Goal: Find specific page/section: Find specific page/section

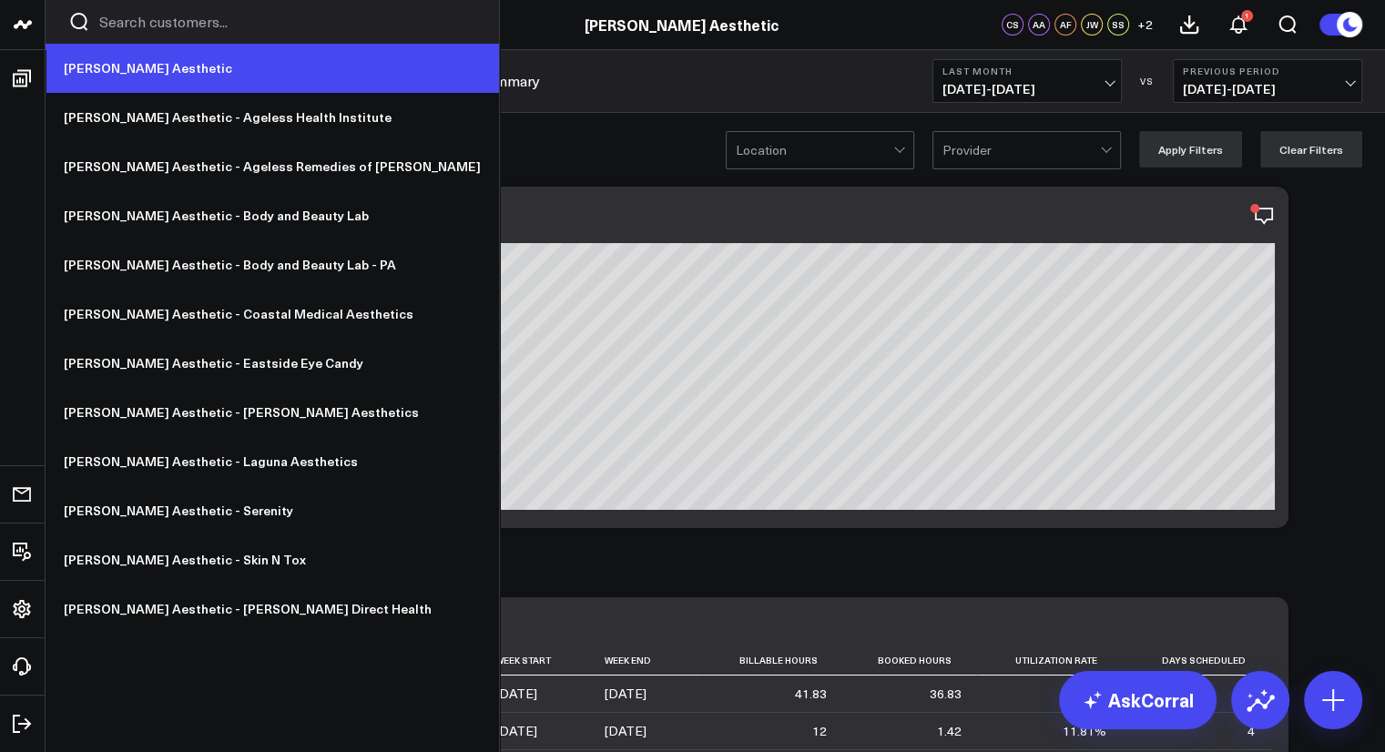
click at [119, 70] on link "[PERSON_NAME] Aesthetic" at bounding box center [272, 68] width 453 height 49
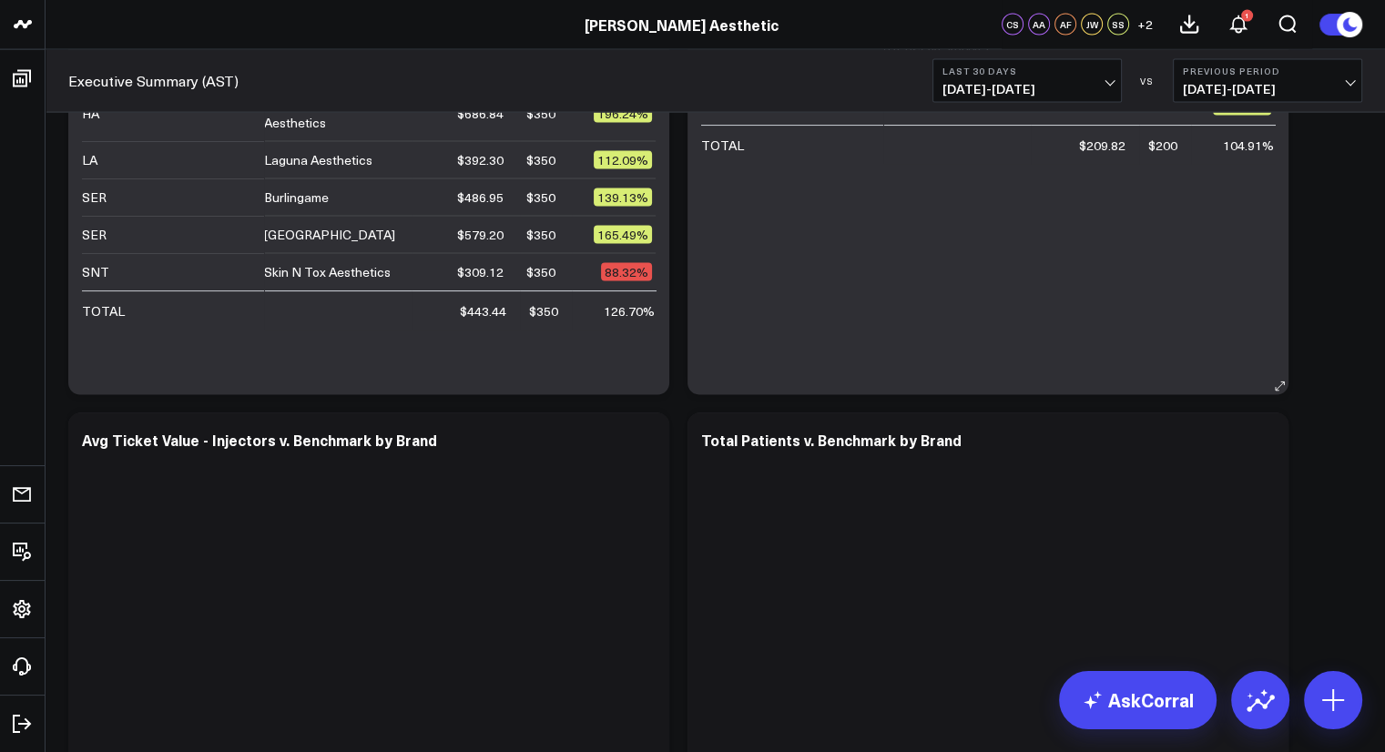
scroll to position [3915, 0]
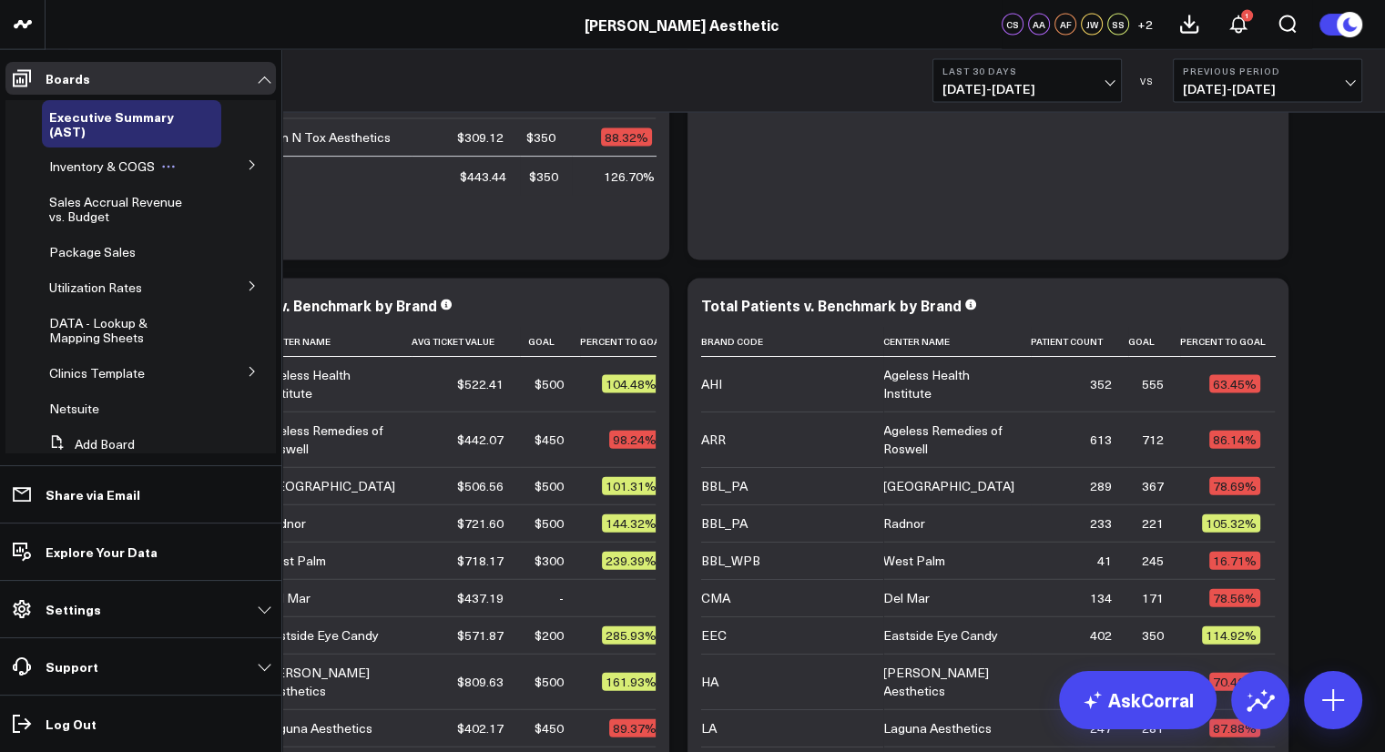
click at [136, 169] on span "Inventory & COGS" at bounding box center [102, 166] width 106 height 17
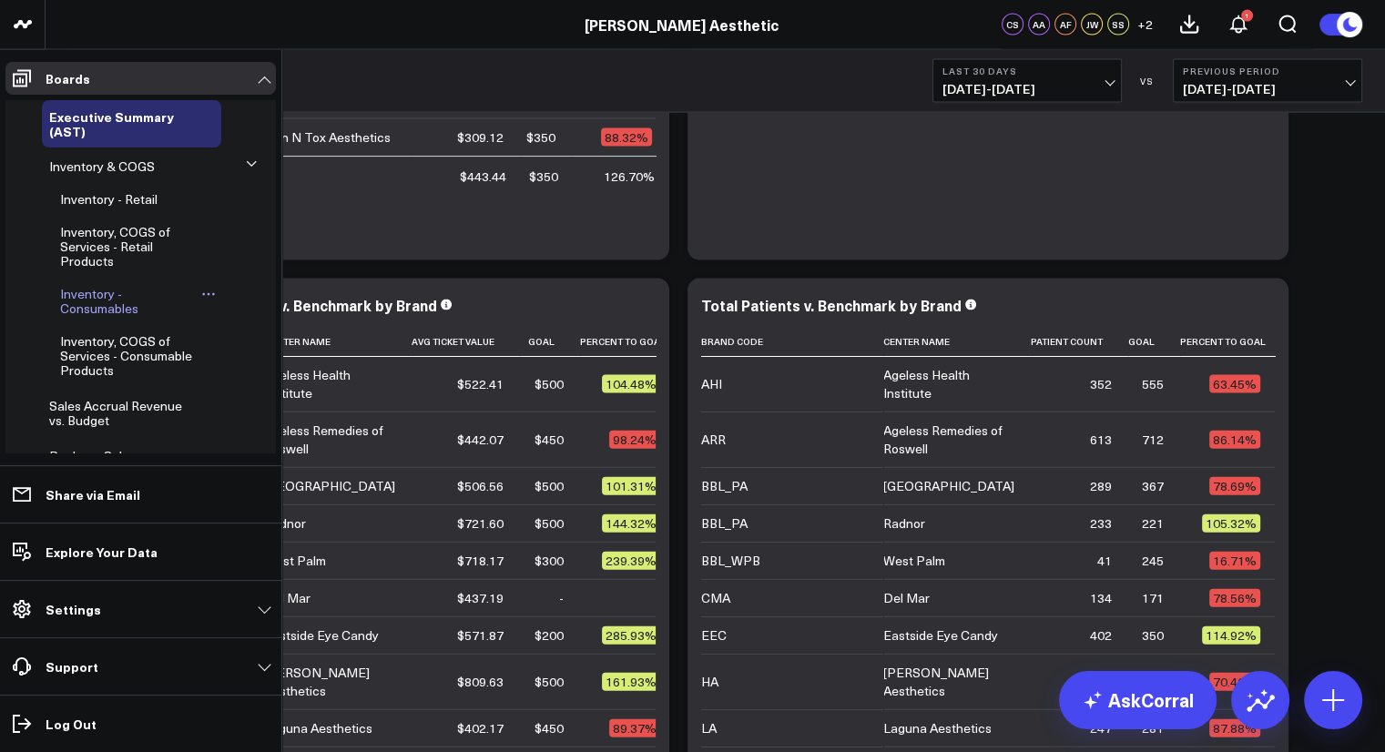
click at [109, 303] on span "Inventory - Consumables" at bounding box center [99, 301] width 78 height 32
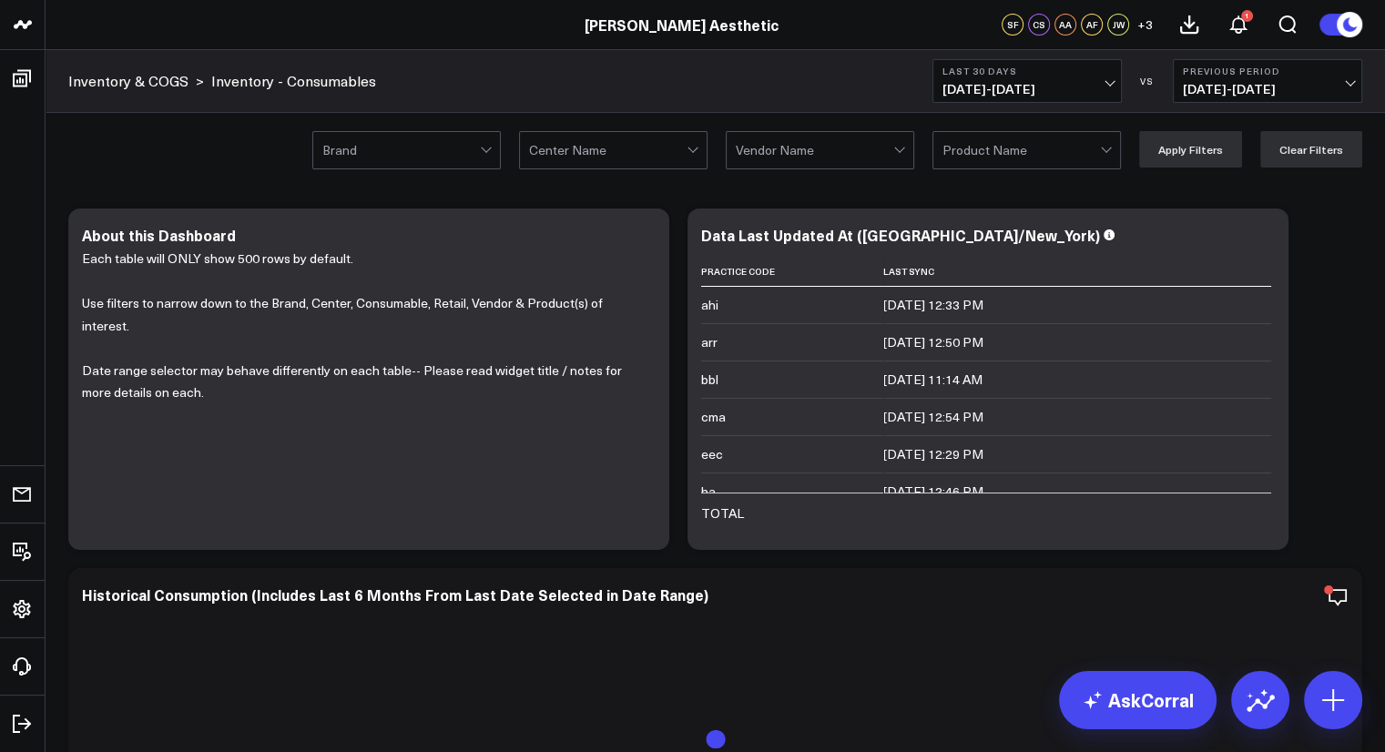
click at [606, 152] on div at bounding box center [608, 150] width 158 height 36
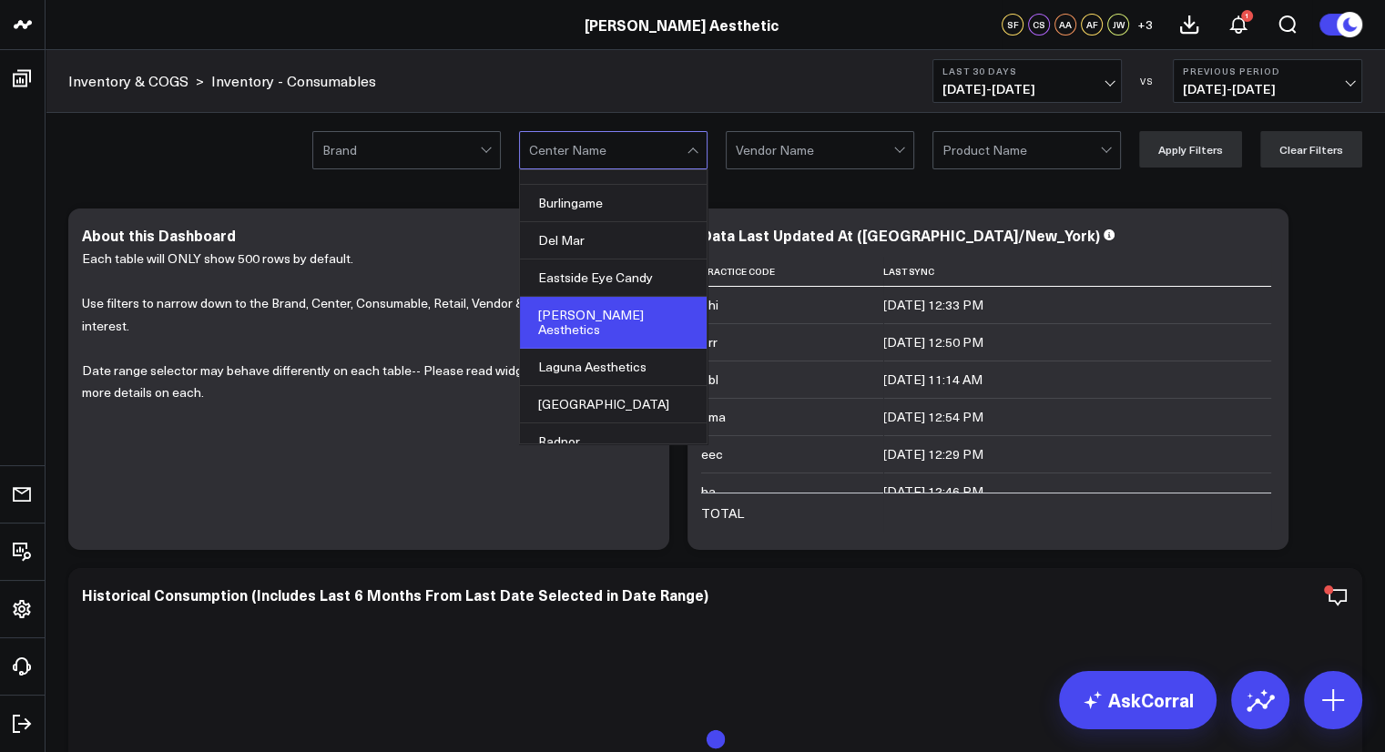
scroll to position [182, 0]
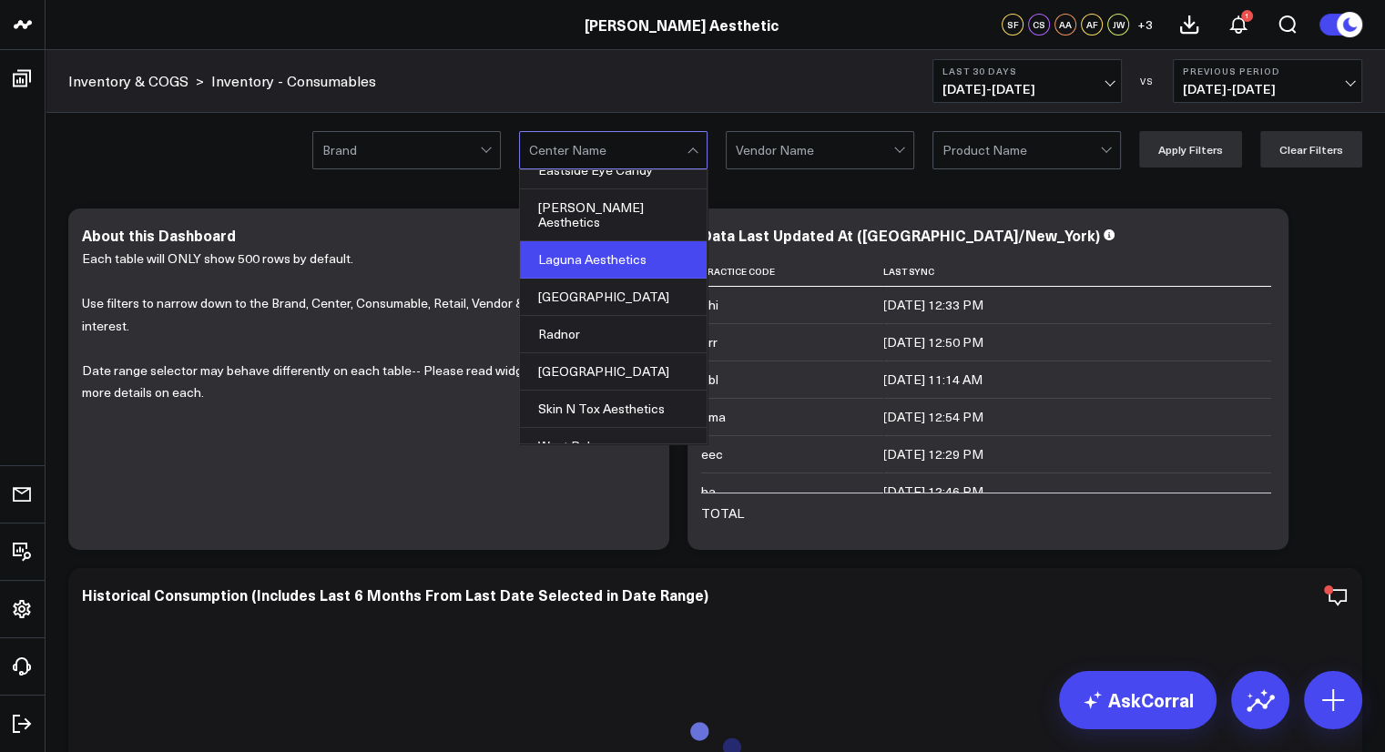
click at [595, 247] on div "Laguna Aesthetics" at bounding box center [613, 259] width 187 height 37
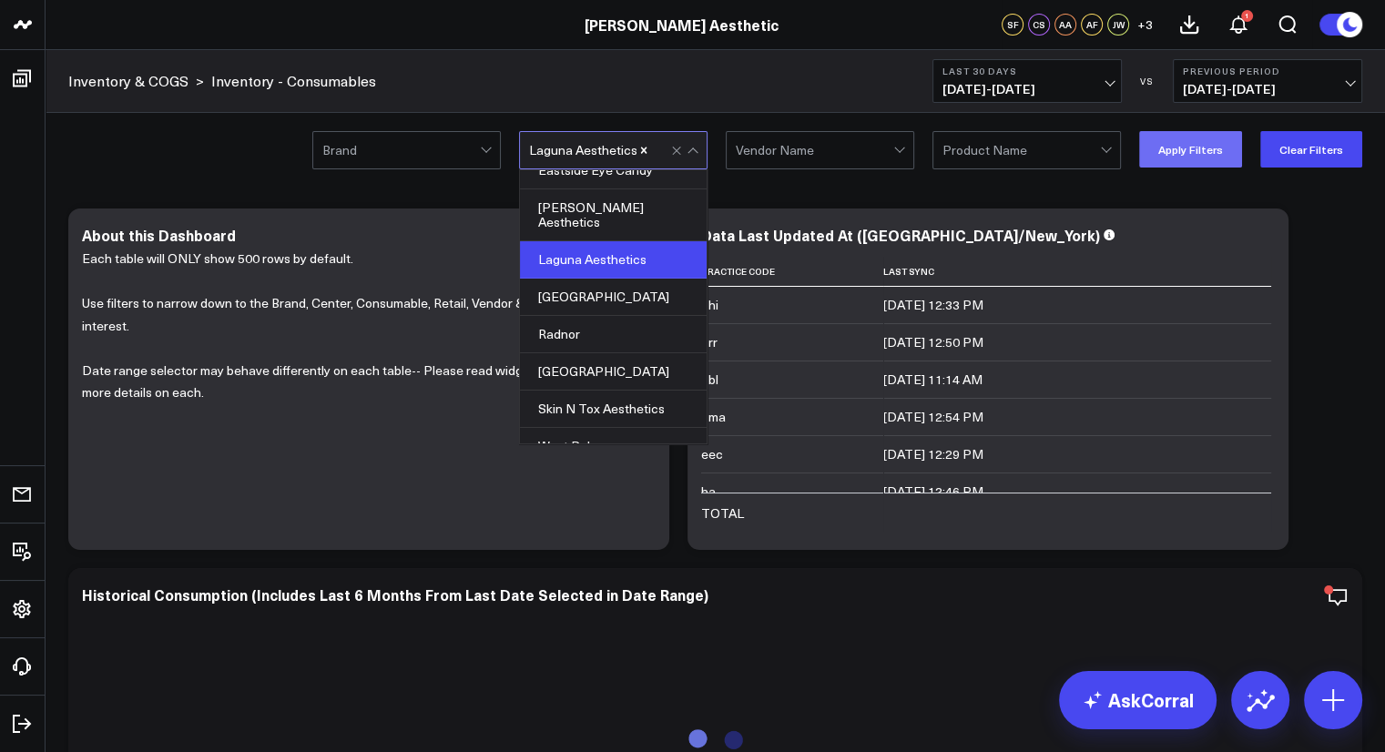
click at [1209, 146] on button "Apply Filters" at bounding box center [1190, 149] width 103 height 36
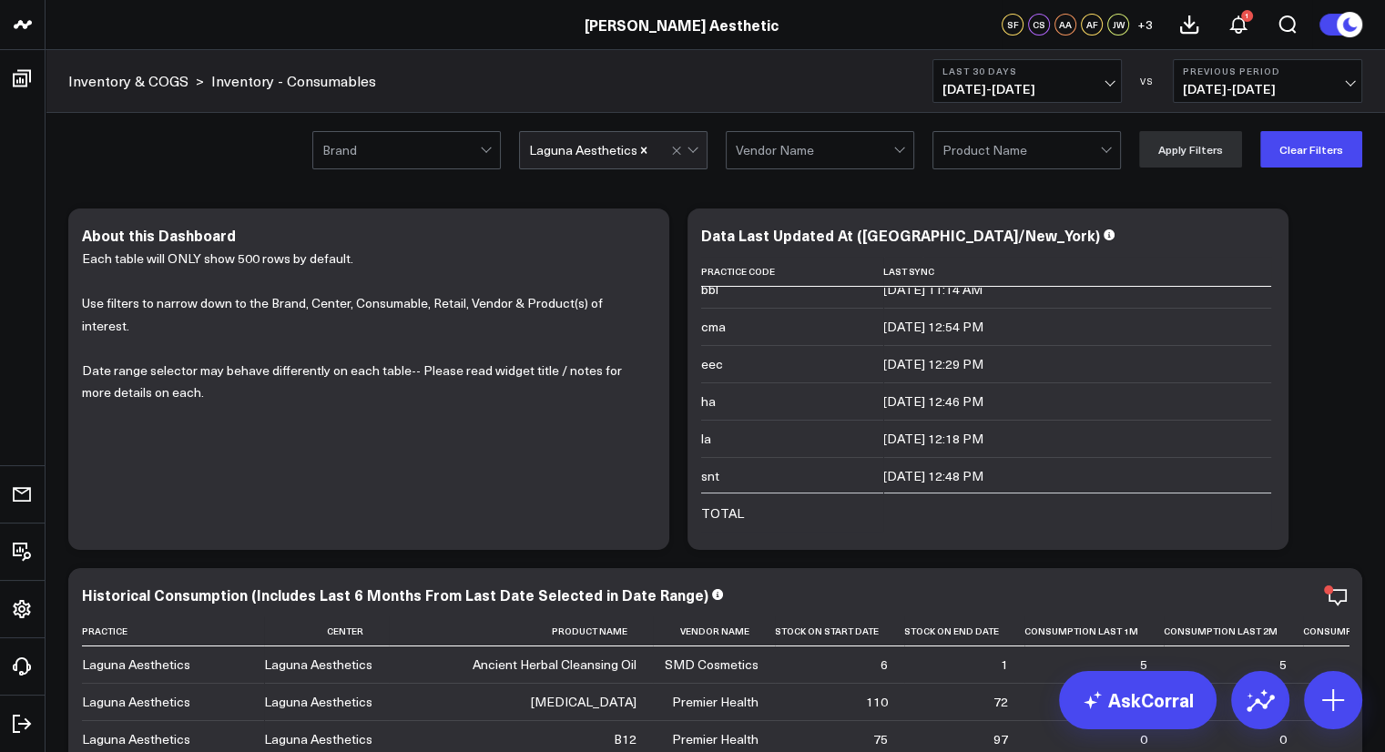
click at [419, 149] on div at bounding box center [401, 150] width 158 height 36
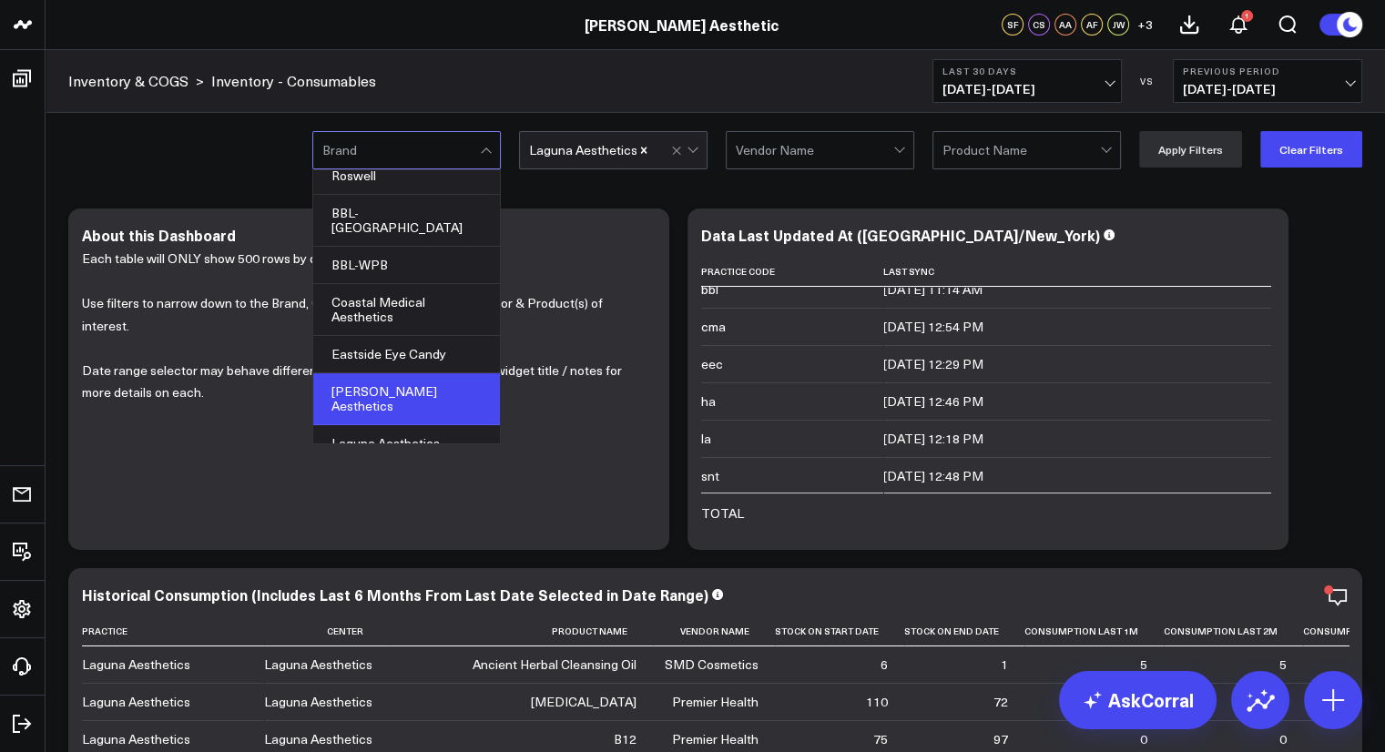
scroll to position [127, 0]
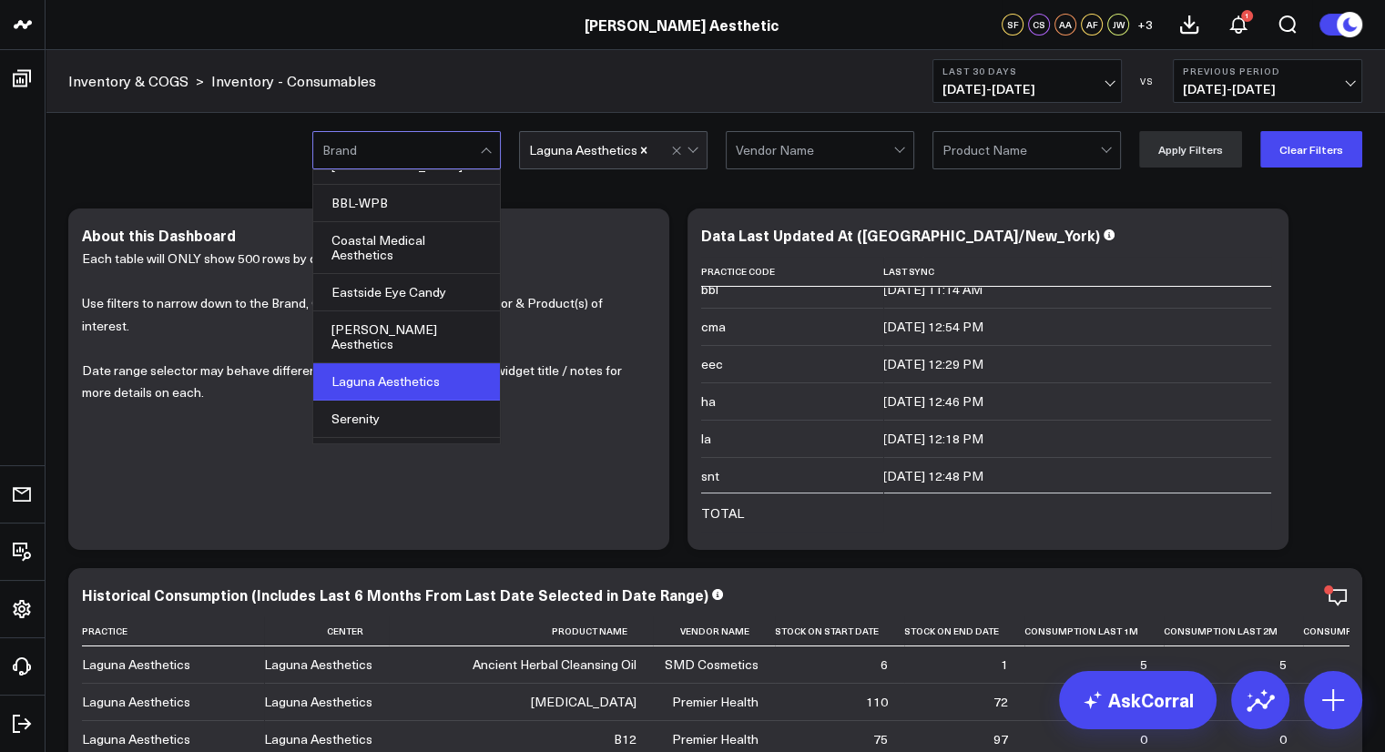
click at [392, 363] on div "Laguna Aesthetics" at bounding box center [406, 381] width 187 height 37
click at [1220, 156] on button "Apply Filters" at bounding box center [1190, 149] width 103 height 36
